Goal: Task Accomplishment & Management: Use online tool/utility

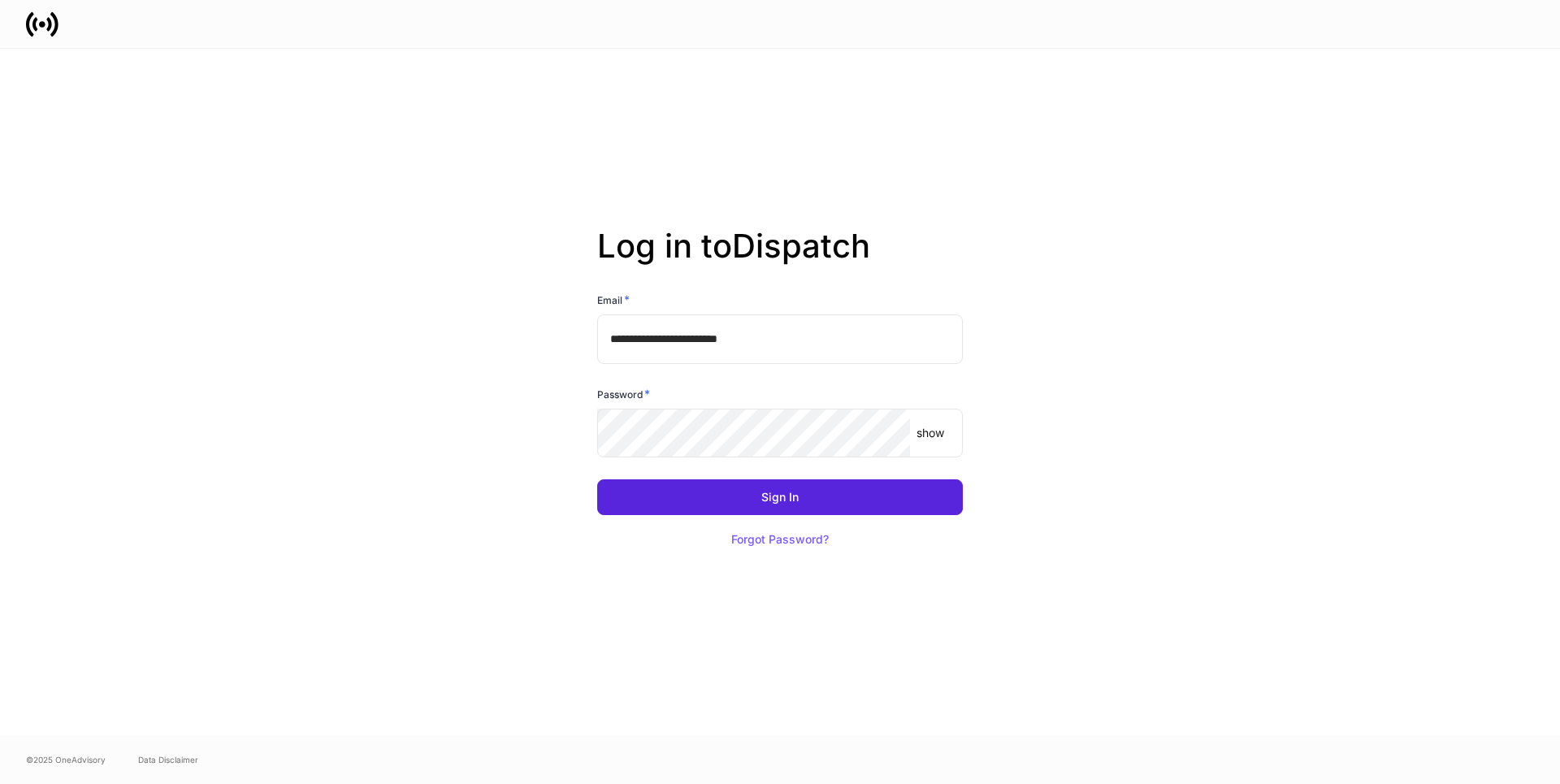
click at [785, 341] on input "**********" at bounding box center [780, 338] width 366 height 49
type input "**********"
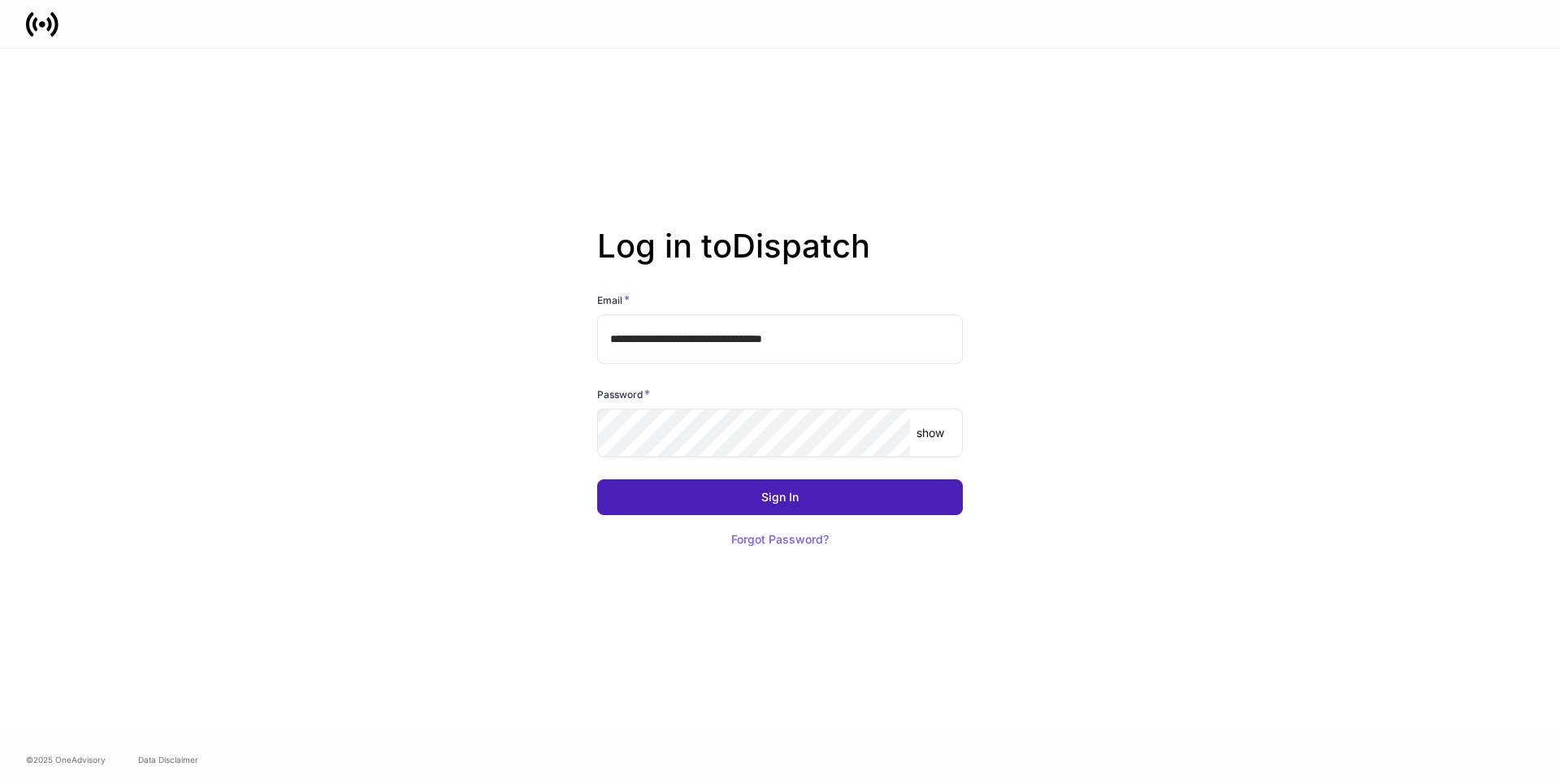
click at [738, 492] on button "Sign In" at bounding box center [780, 497] width 366 height 36
